Goal: Find specific page/section: Find specific page/section

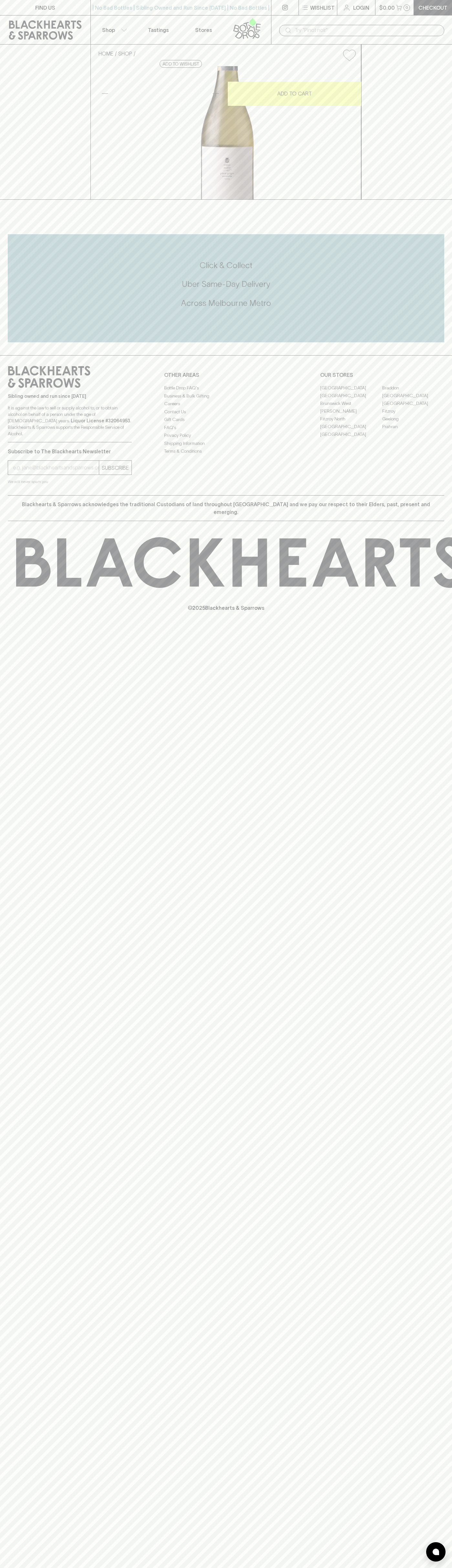
click at [413, 399] on link "[GEOGRAPHIC_DATA]" at bounding box center [413, 395] width 62 height 8
